Goal: Information Seeking & Learning: Learn about a topic

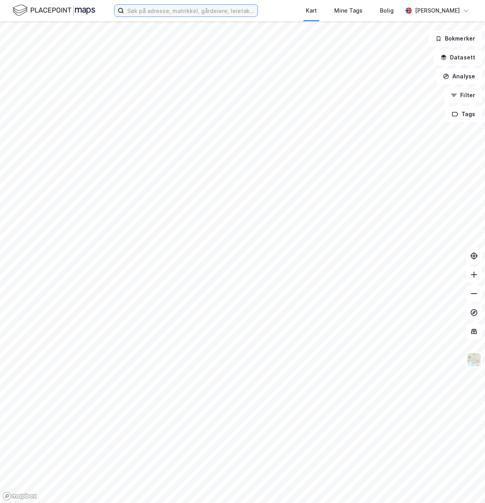
click at [185, 11] on input at bounding box center [191, 11] width 134 height 12
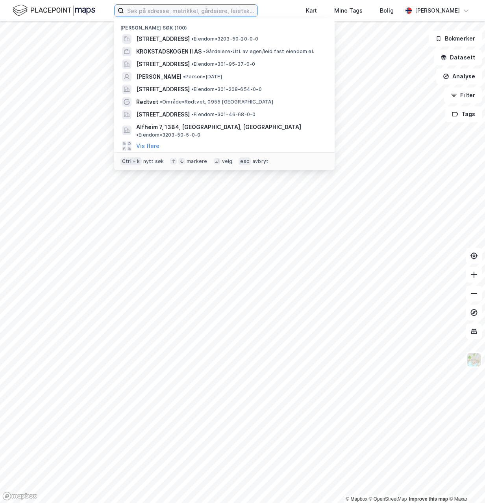
paste input "[PERSON_NAME] AS"
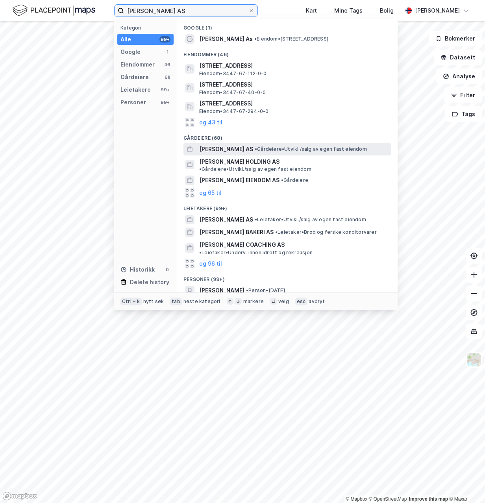
type input "[PERSON_NAME] AS"
click at [206, 150] on span "[PERSON_NAME] AS" at bounding box center [226, 149] width 54 height 9
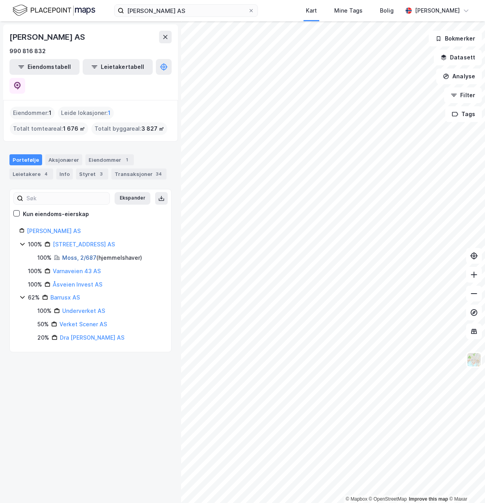
click at [77, 255] on link "Moss, 2/687" at bounding box center [79, 258] width 34 height 7
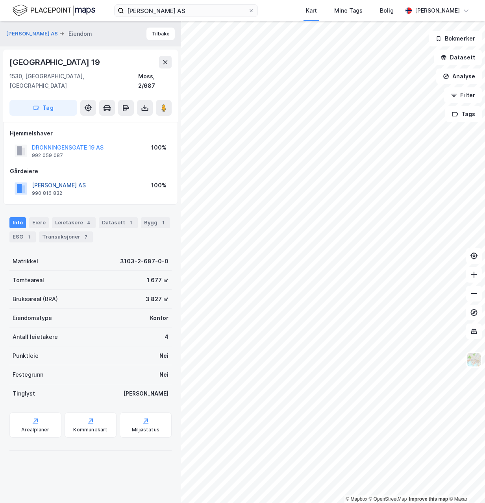
click at [0, 0] on button "[PERSON_NAME] AS" at bounding box center [0, 0] width 0 height 0
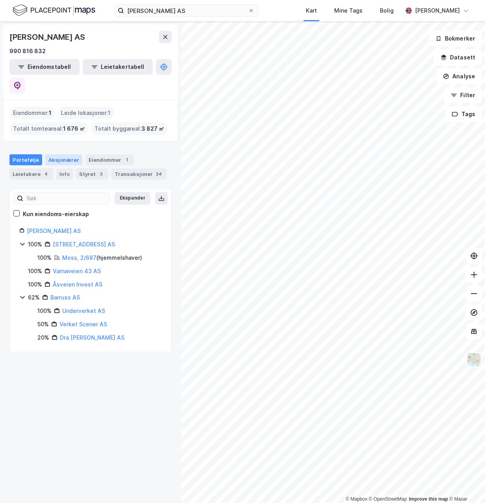
click at [61, 154] on div "Aksjonærer" at bounding box center [63, 159] width 37 height 11
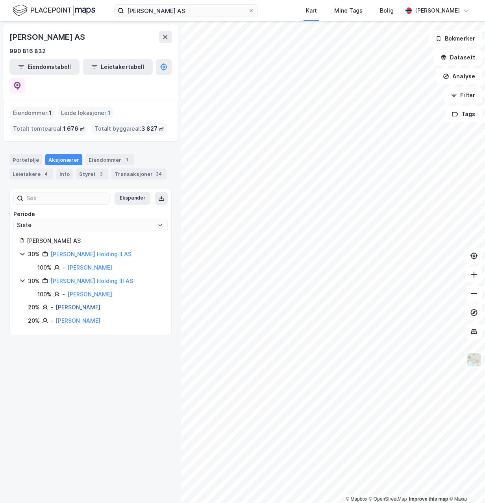
click at [72, 304] on link "[PERSON_NAME]" at bounding box center [78, 307] width 45 height 7
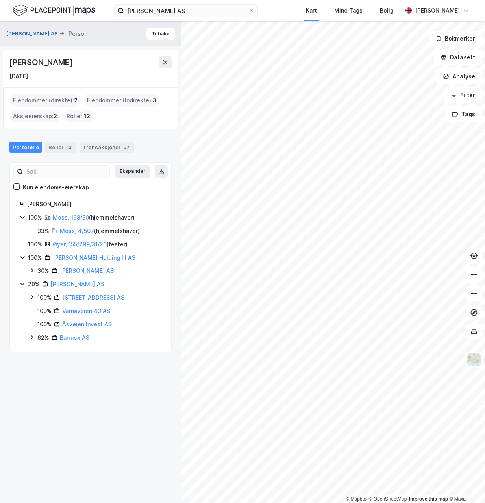
click at [28, 33] on button "[PERSON_NAME] AS" at bounding box center [32, 34] width 53 height 8
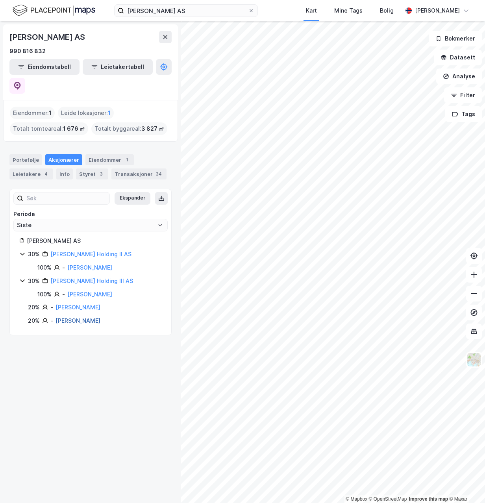
click at [96, 318] on link "[PERSON_NAME]" at bounding box center [78, 321] width 45 height 7
